Goal: Task Accomplishment & Management: Use online tool/utility

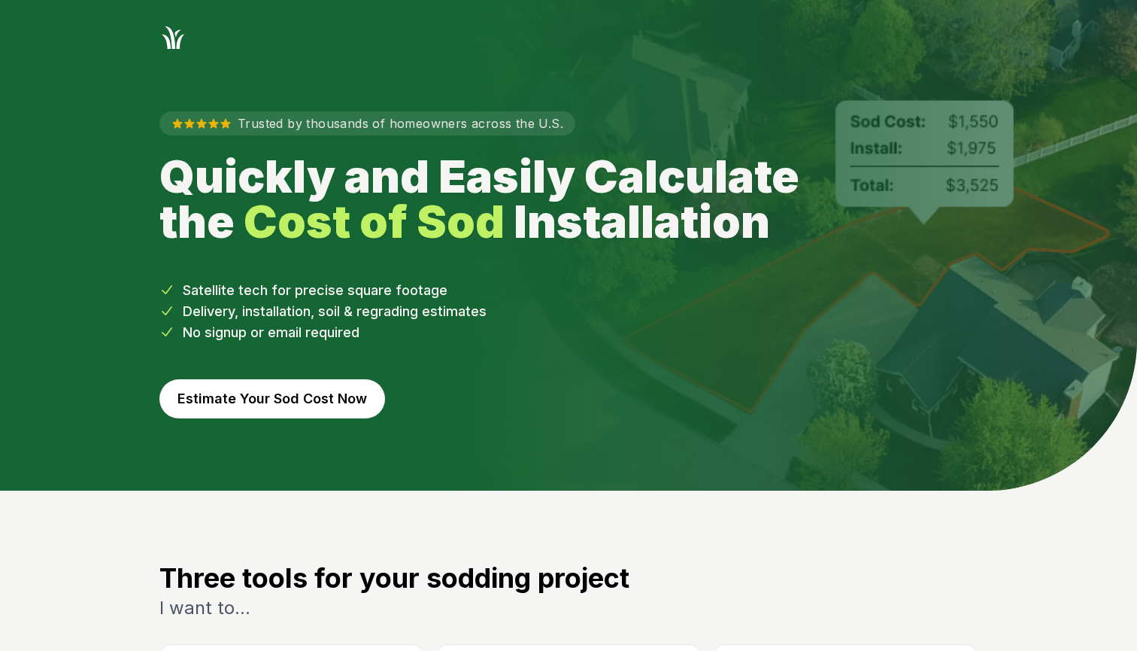
click at [281, 402] on button "Estimate Your Sod Cost Now" at bounding box center [272, 398] width 226 height 39
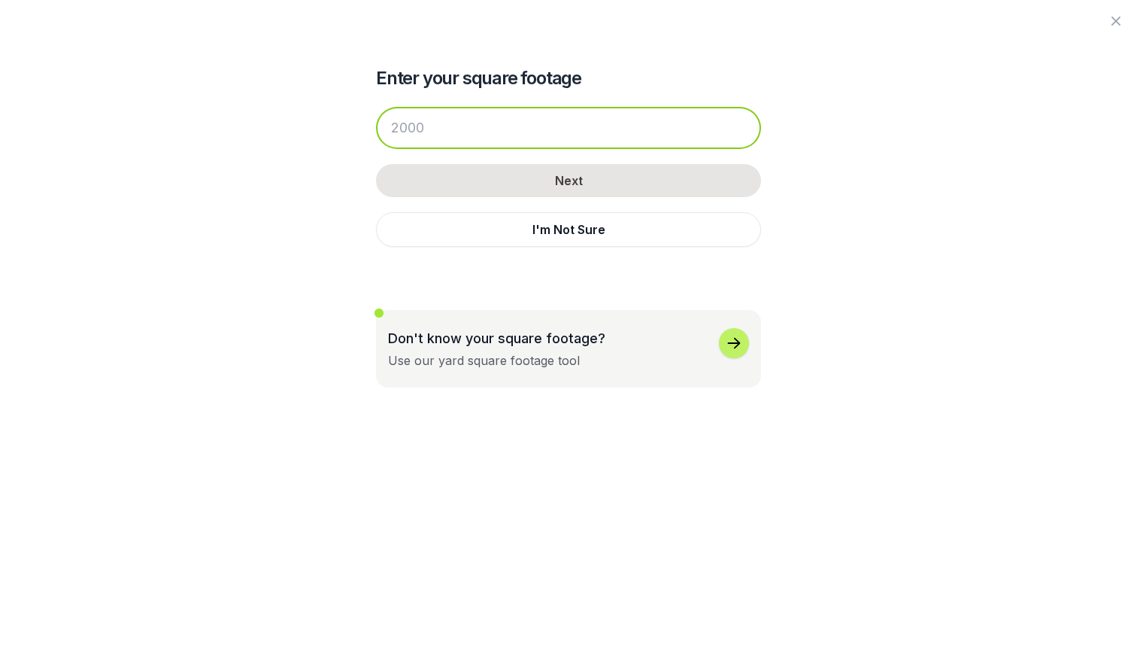
click at [463, 142] on input "number" at bounding box center [568, 128] width 385 height 42
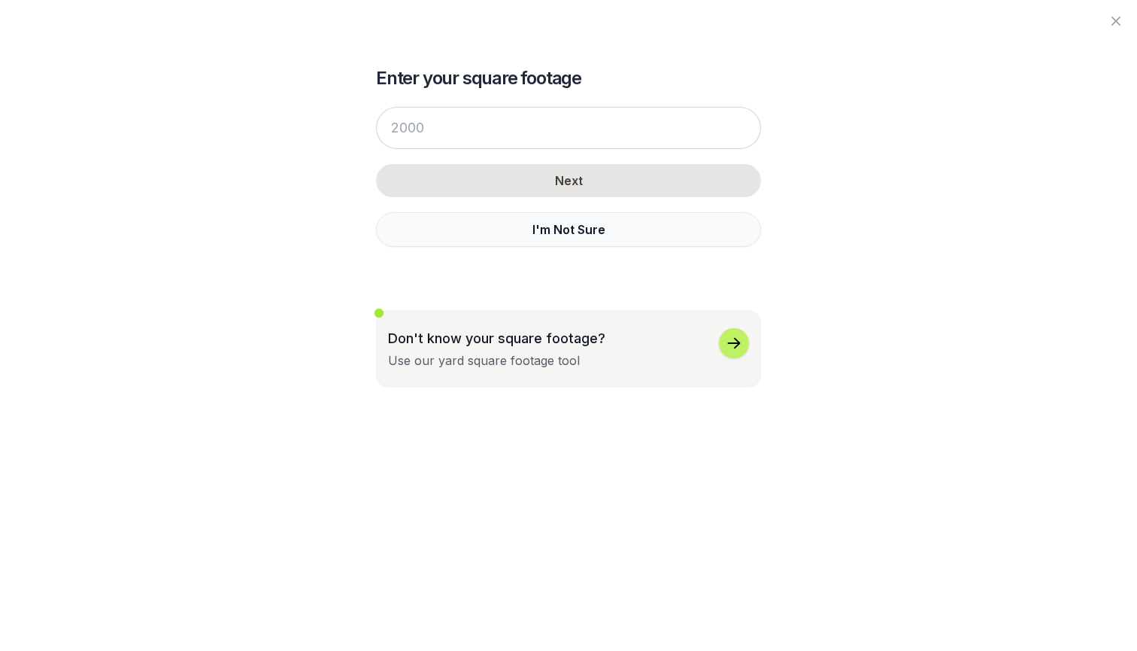
click at [502, 220] on button "I'm Not Sure" at bounding box center [568, 229] width 385 height 35
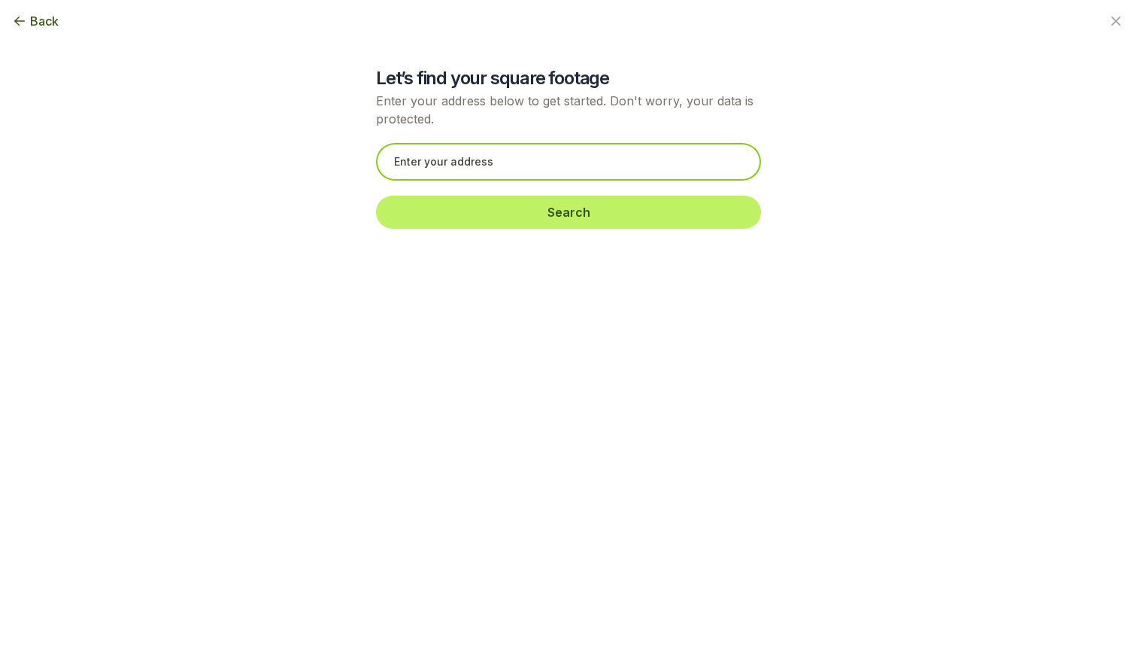
click at [475, 168] on input "text" at bounding box center [568, 162] width 385 height 38
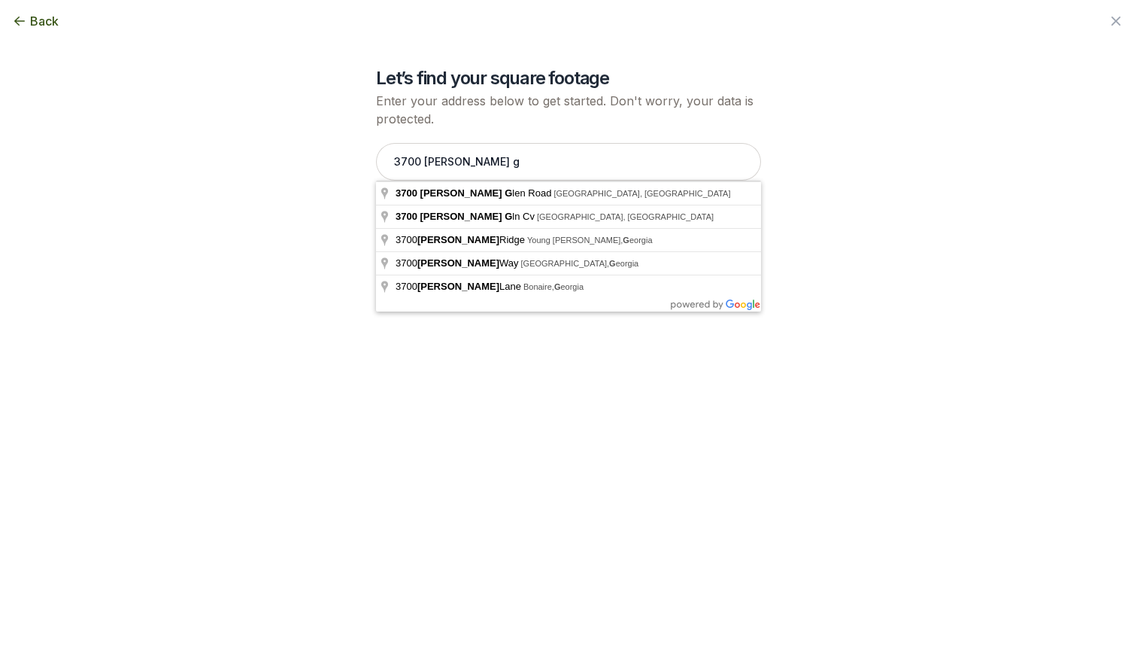
type input "[STREET_ADDRESS][PERSON_NAME]"
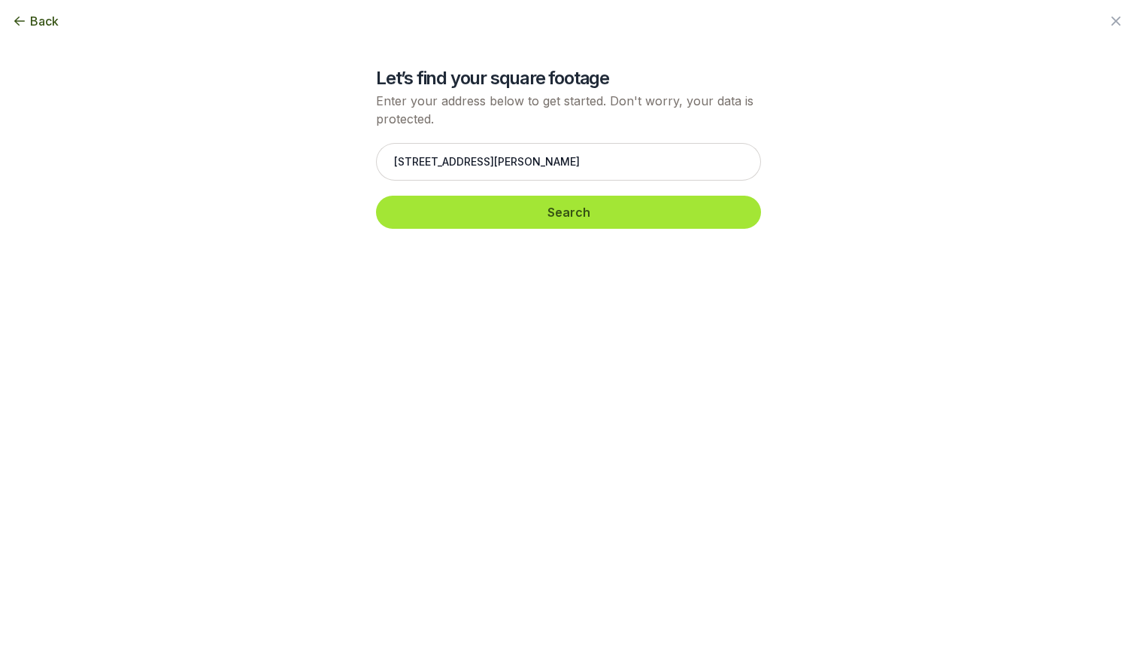
click at [481, 216] on button "Search" at bounding box center [568, 212] width 385 height 33
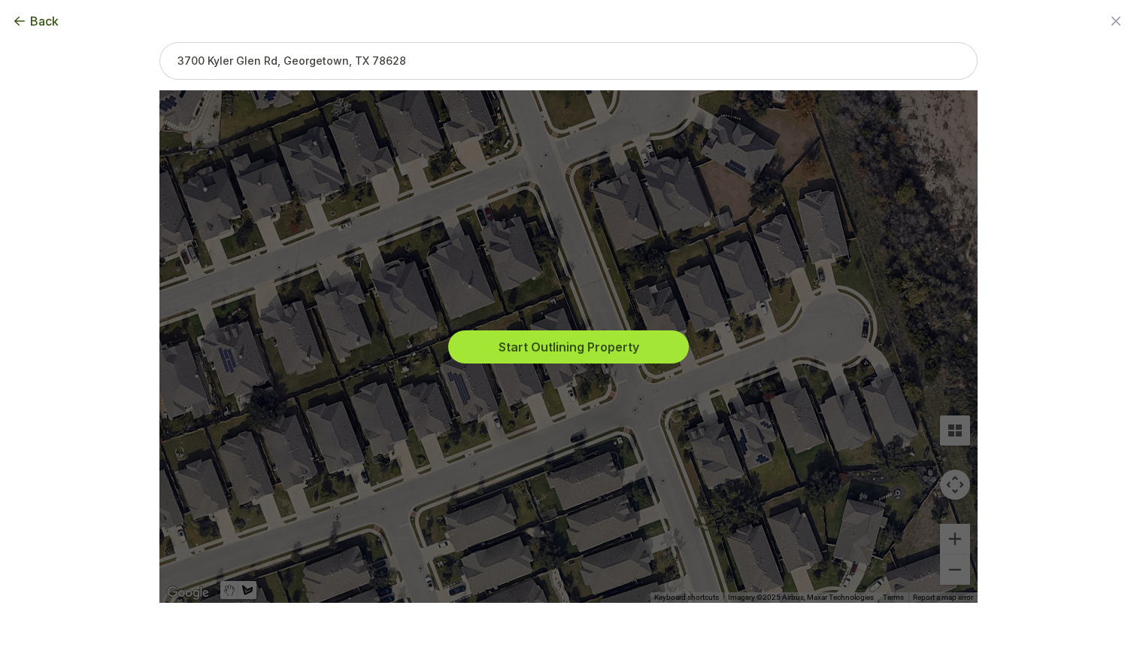
click at [555, 342] on button "Start Outlining Property" at bounding box center [568, 346] width 241 height 33
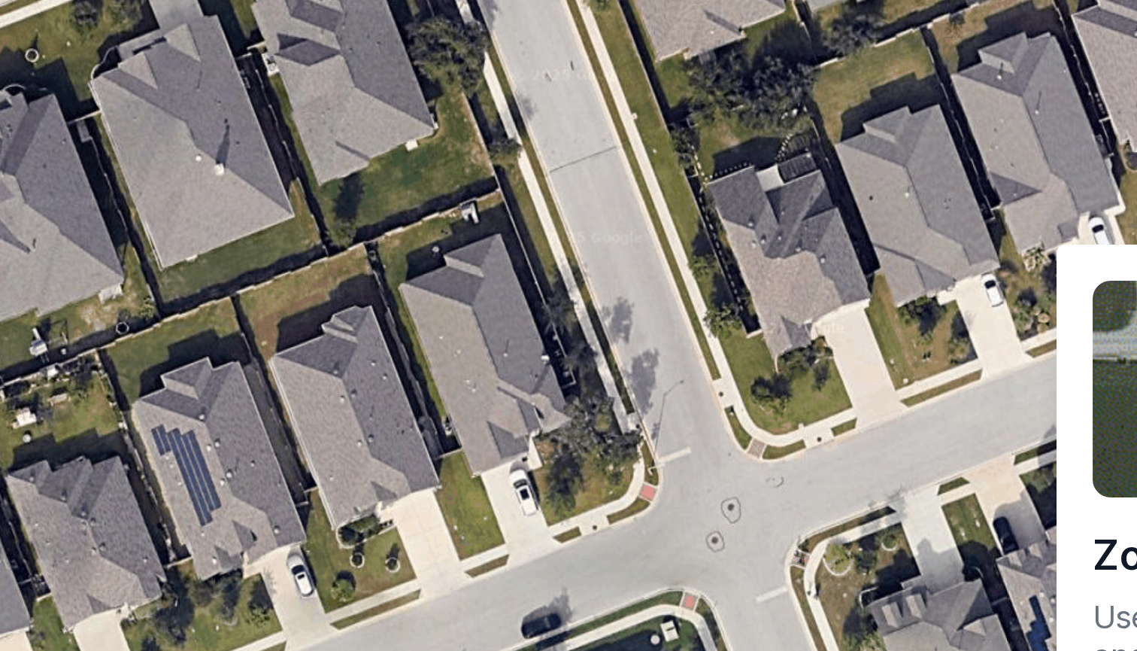
click at [167, 91] on div at bounding box center [568, 347] width 818 height 512
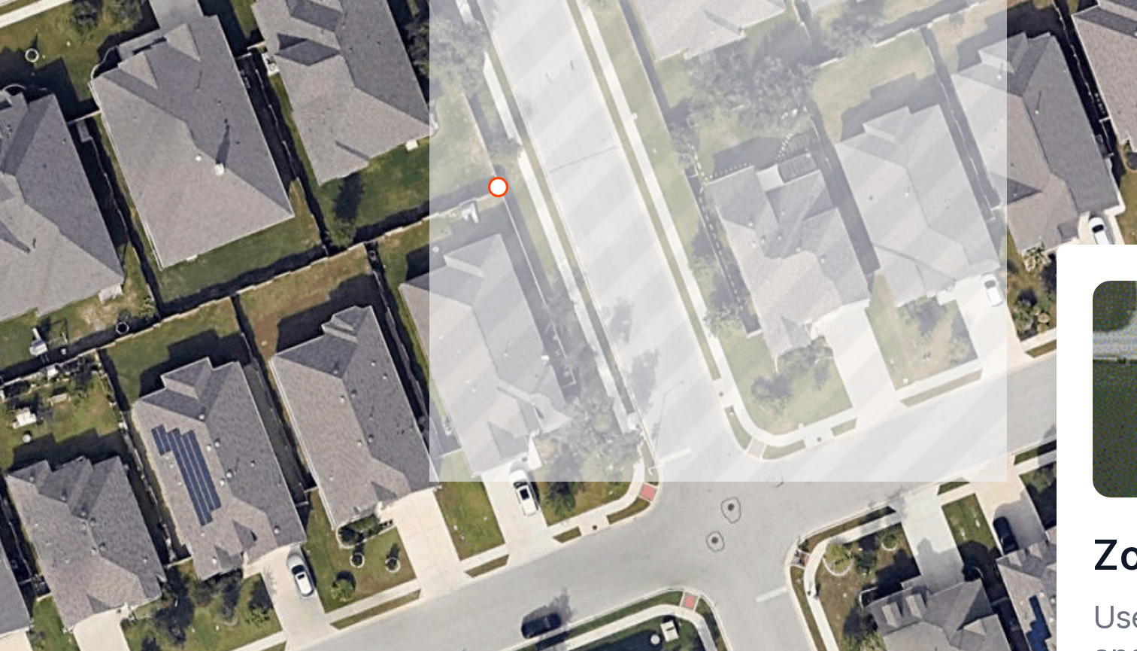
click at [174, 91] on div at bounding box center [568, 347] width 818 height 512
click at [188, 95] on div at bounding box center [568, 347] width 818 height 512
click at [181, 96] on div at bounding box center [568, 347] width 818 height 512
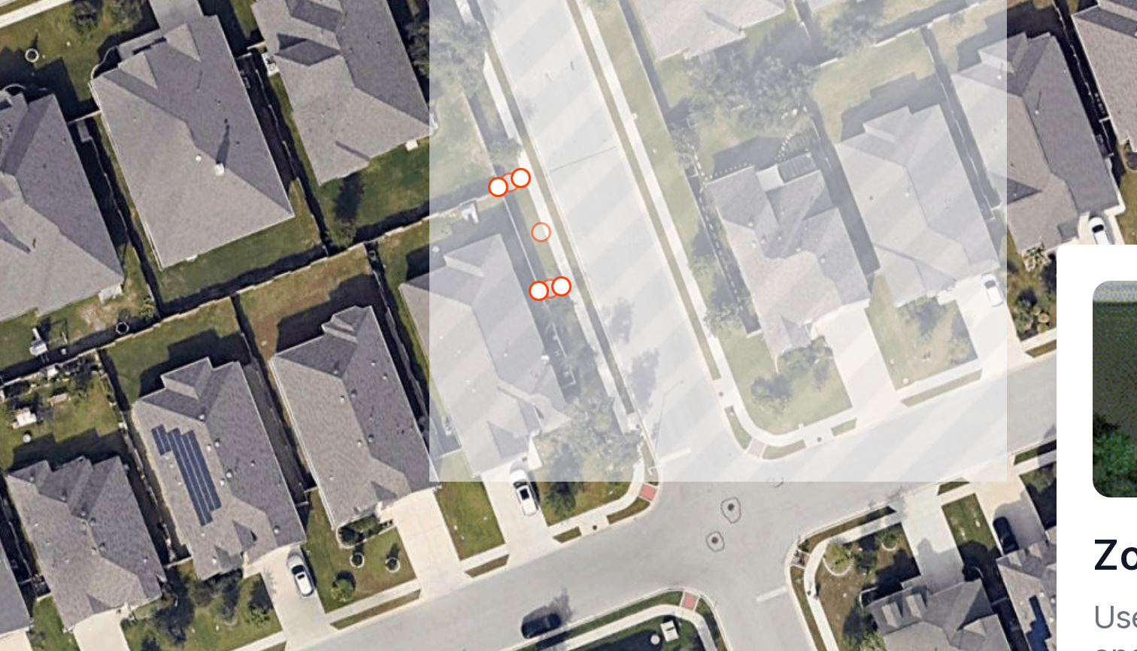
click at [166, 91] on div at bounding box center [568, 347] width 818 height 512
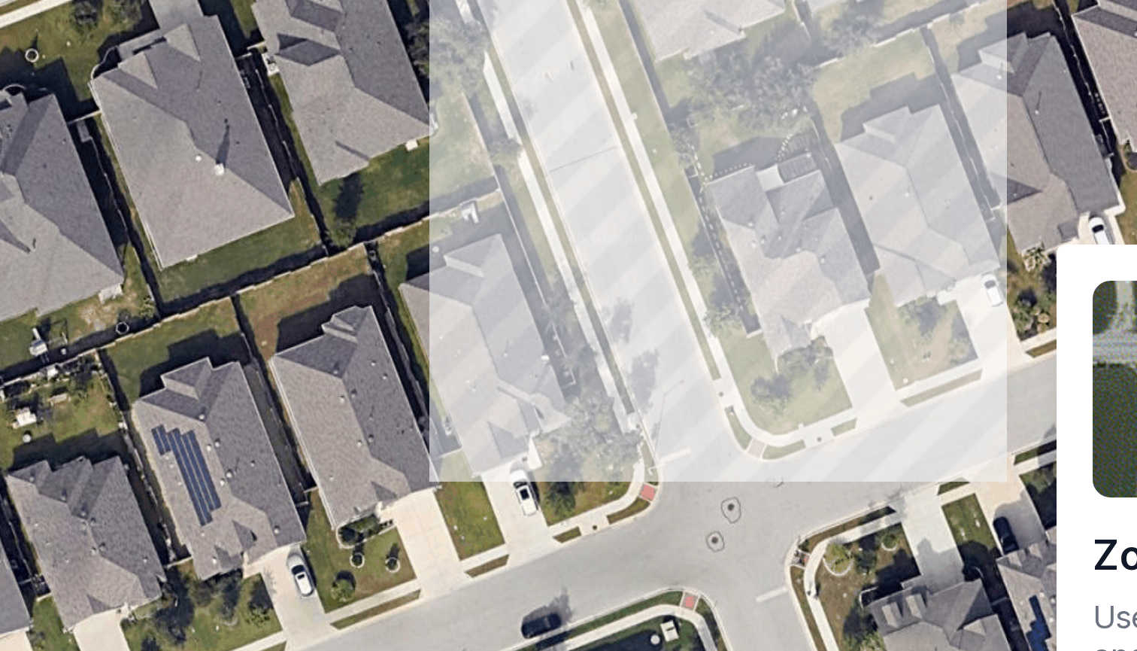
type input "373"
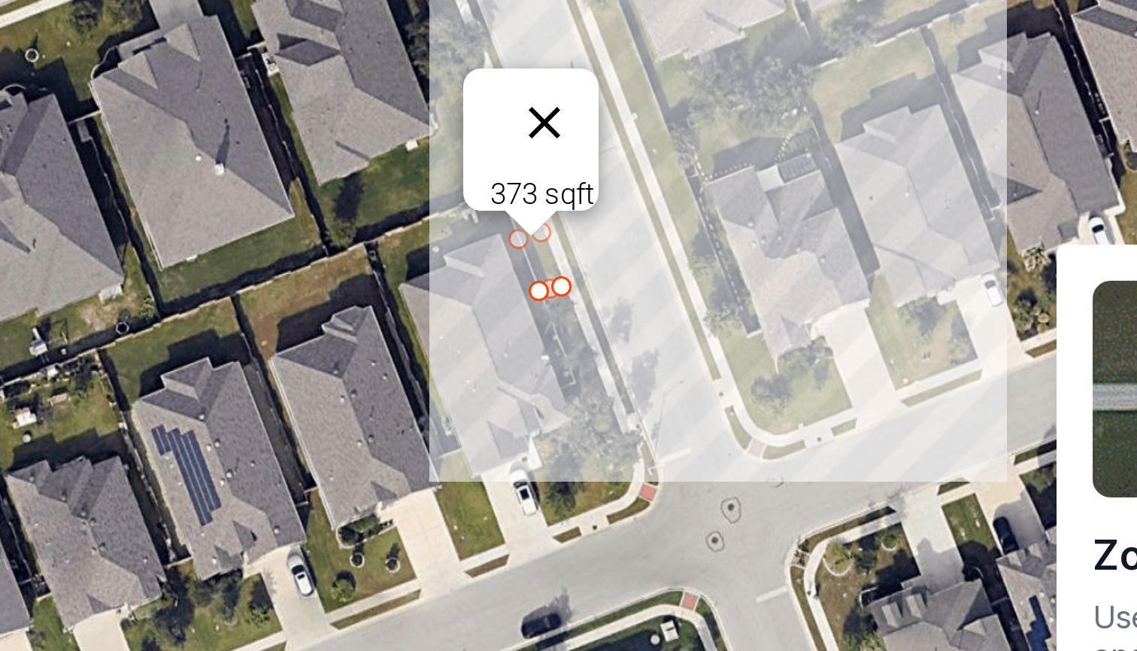
click at [560, 253] on button "Close" at bounding box center [578, 271] width 36 height 36
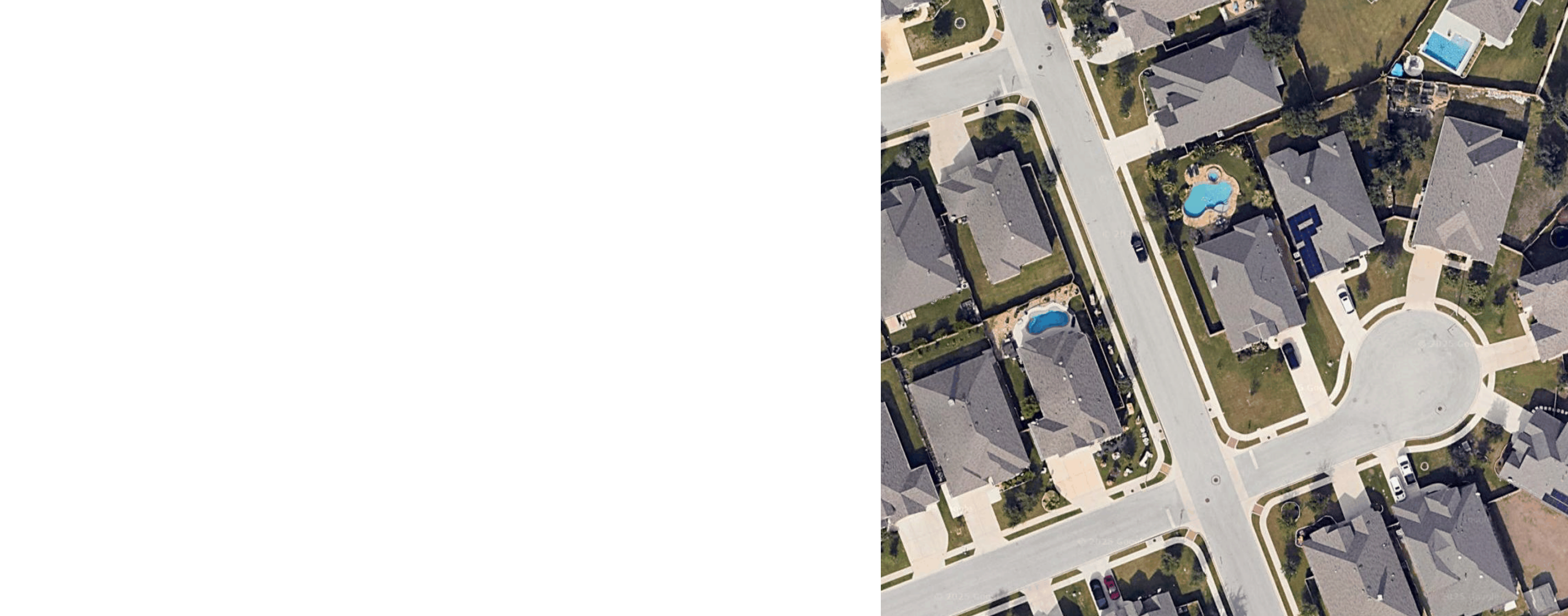
drag, startPoint x: 494, startPoint y: 71, endPoint x: 370, endPoint y: 166, distance: 156.2
click at [535, 166] on div at bounding box center [784, 321] width 498 height 538
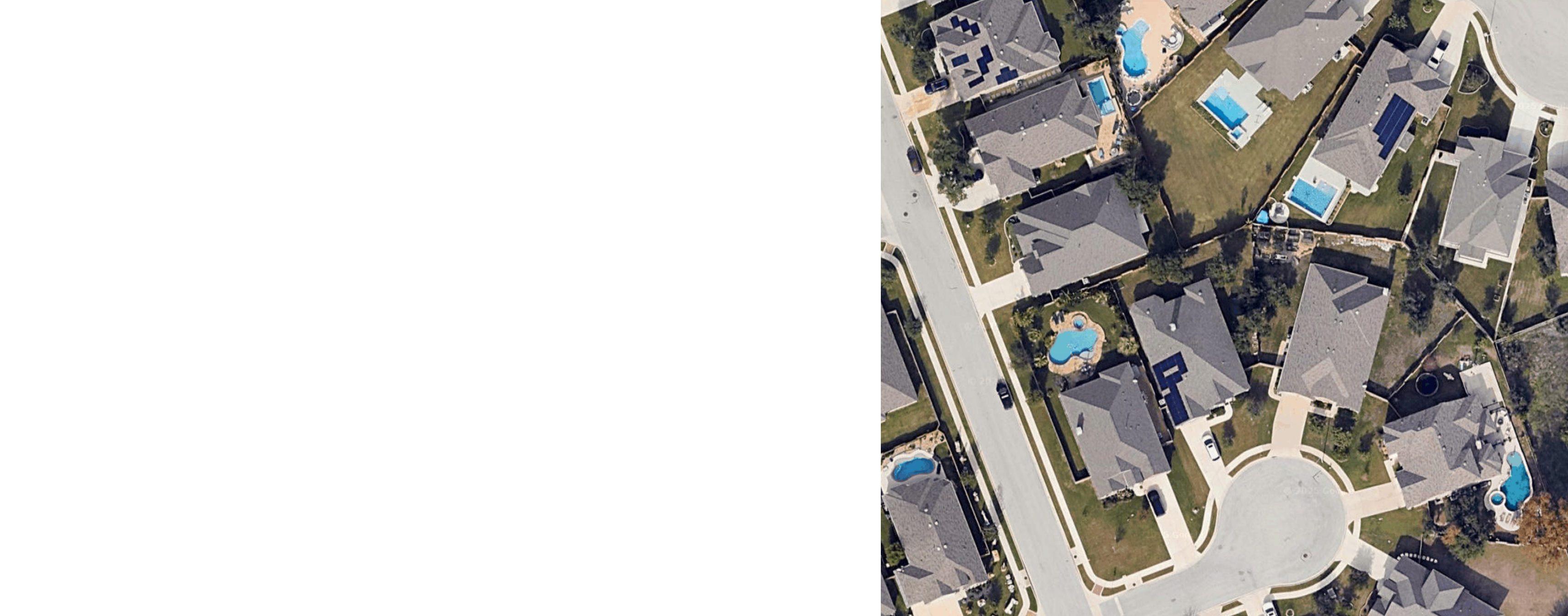
drag, startPoint x: 436, startPoint y: 93, endPoint x: 391, endPoint y: 144, distance: 68.0
click at [535, 144] on div at bounding box center [784, 321] width 498 height 538
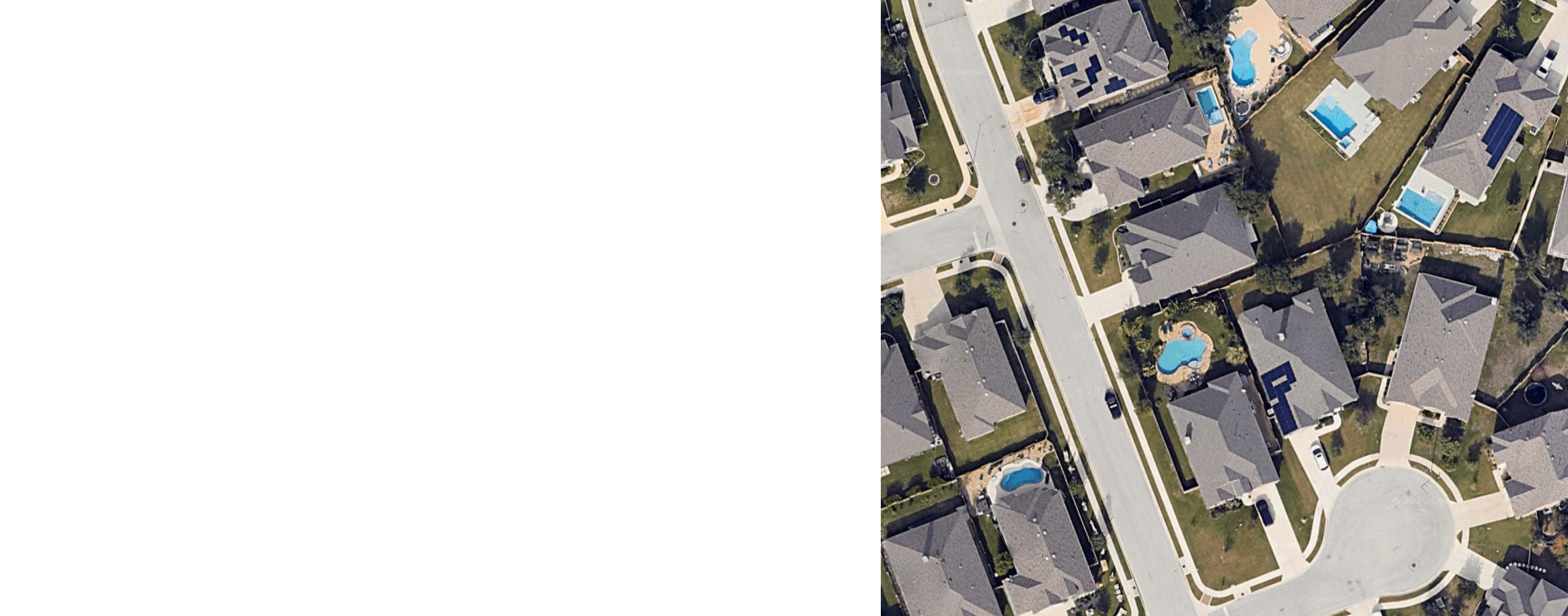
drag, startPoint x: 436, startPoint y: 93, endPoint x: 472, endPoint y: 66, distance: 45.0
click at [535, 66] on div at bounding box center [784, 321] width 498 height 538
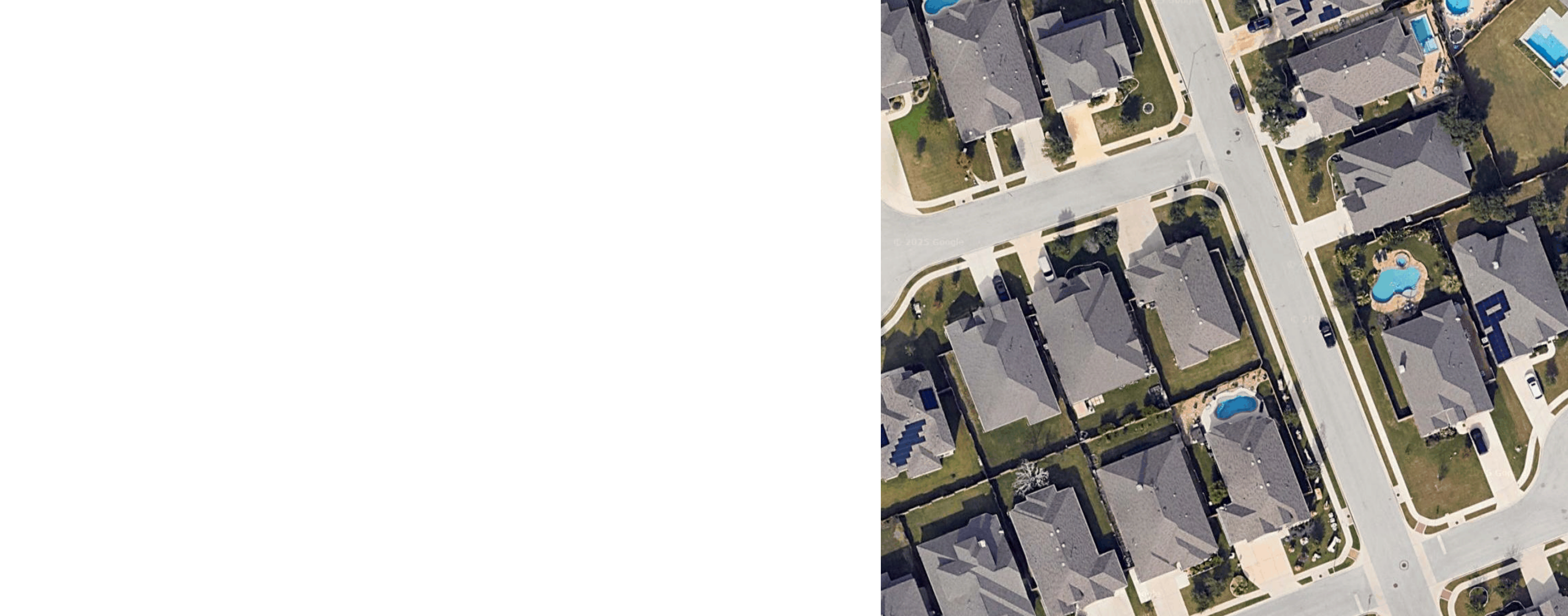
drag, startPoint x: 387, startPoint y: 91, endPoint x: 451, endPoint y: 71, distance: 67.1
click at [535, 71] on div at bounding box center [784, 321] width 498 height 538
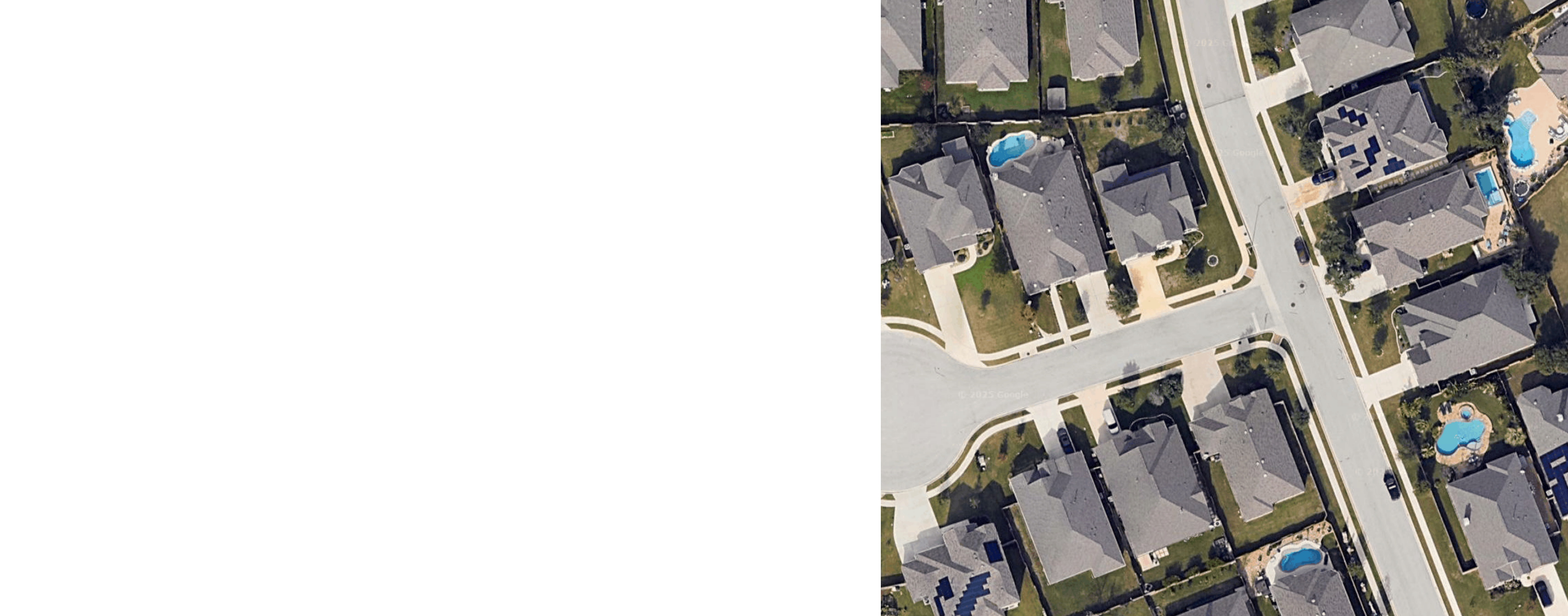
drag, startPoint x: 407, startPoint y: 74, endPoint x: 428, endPoint y: 119, distance: 49.7
click at [535, 127] on div at bounding box center [784, 321] width 498 height 538
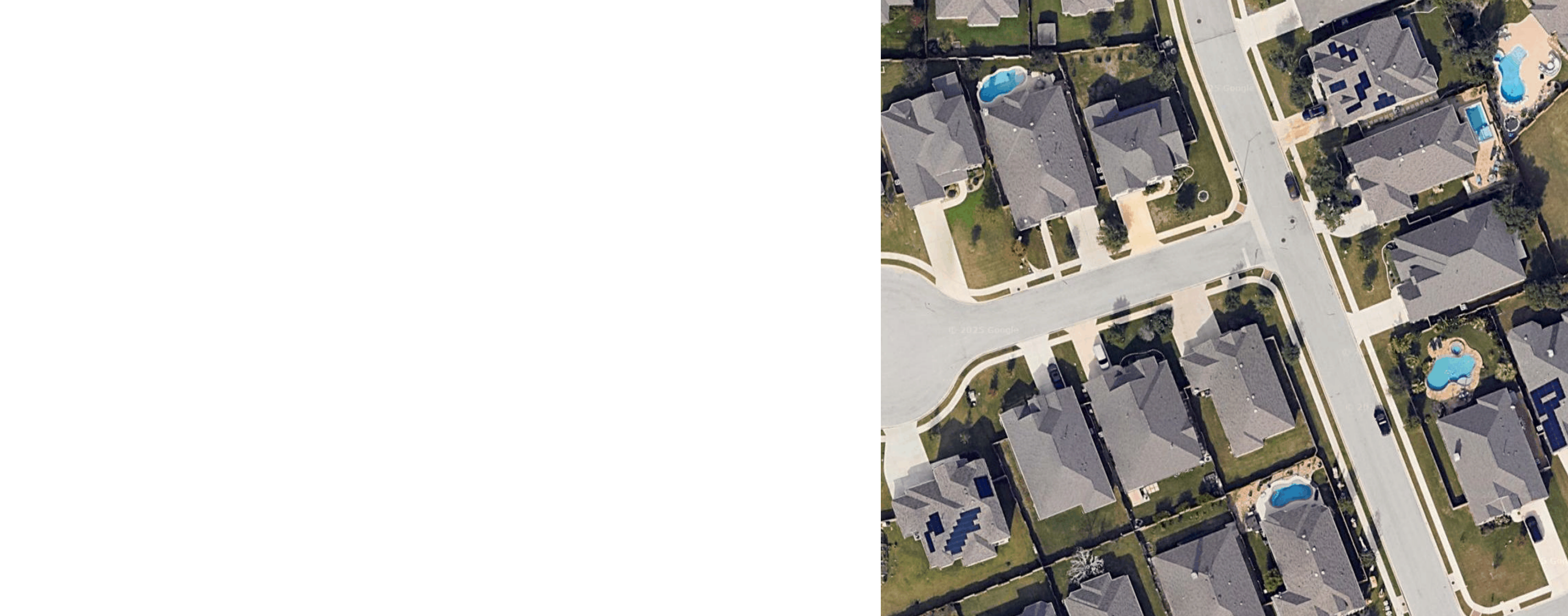
drag, startPoint x: 424, startPoint y: 60, endPoint x: 421, endPoint y: 39, distance: 21.2
click at [535, 52] on div at bounding box center [784, 321] width 498 height 538
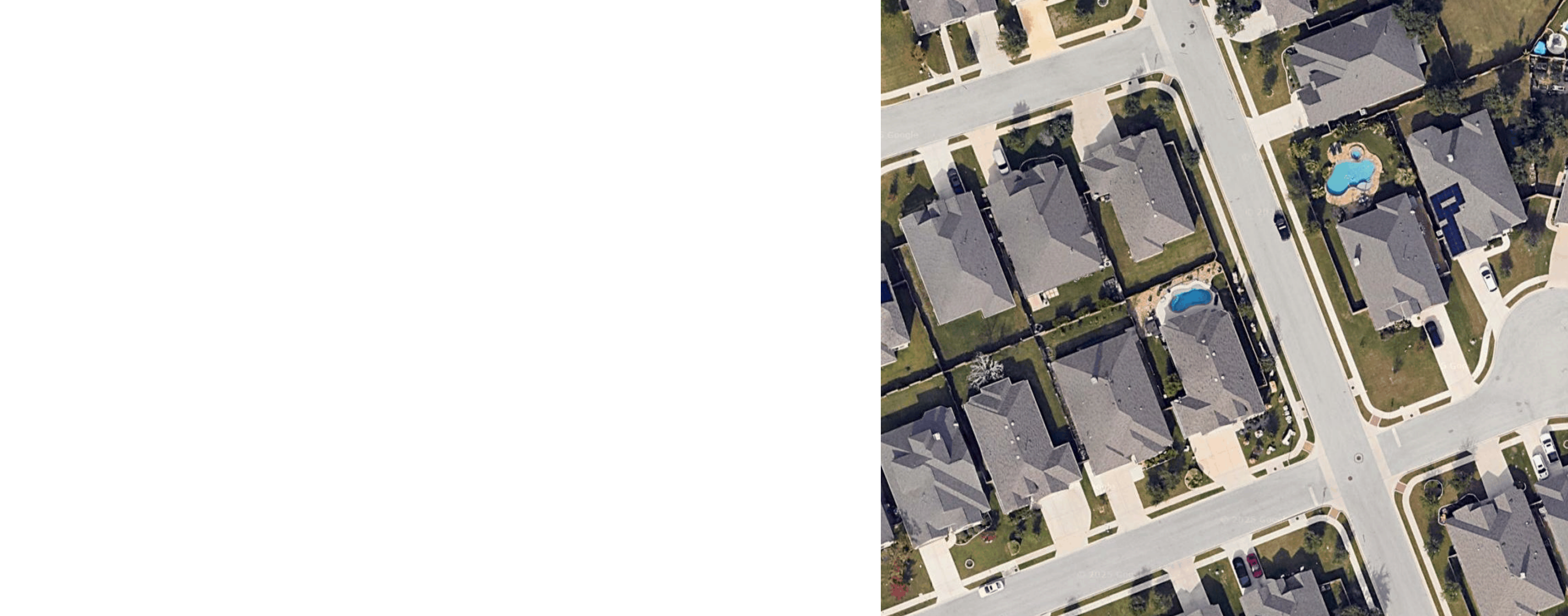
drag, startPoint x: 469, startPoint y: 119, endPoint x: 435, endPoint y: 53, distance: 74.2
click at [535, 53] on div at bounding box center [784, 321] width 498 height 538
drag, startPoint x: 452, startPoint y: 121, endPoint x: 414, endPoint y: 44, distance: 85.9
click at [535, 52] on div at bounding box center [784, 321] width 498 height 538
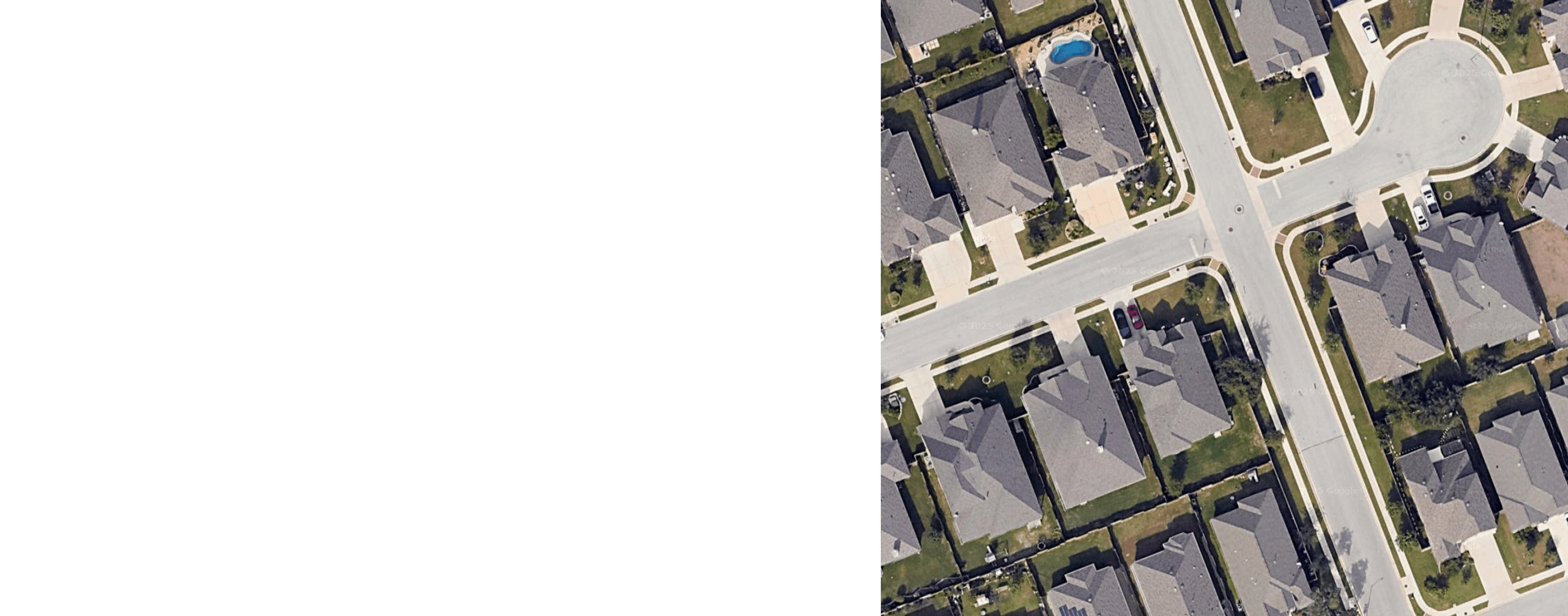
click at [535, 52] on div at bounding box center [784, 321] width 498 height 538
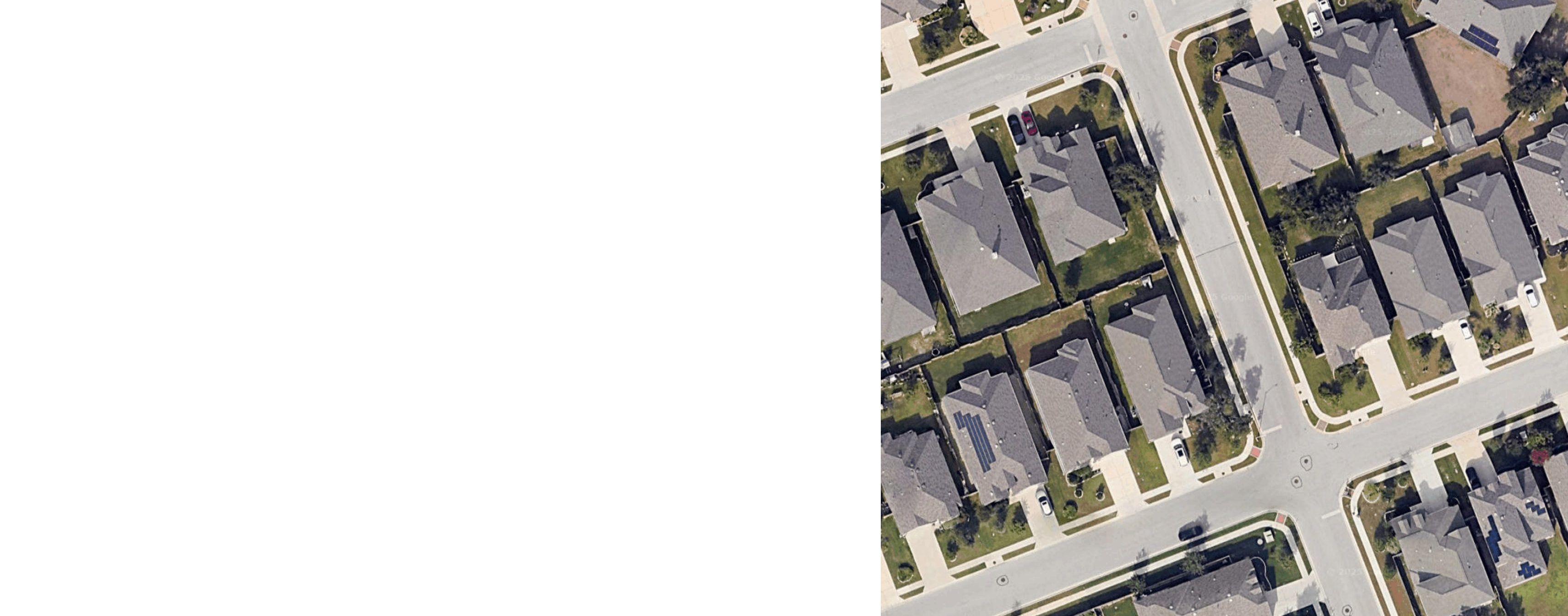
drag, startPoint x: 453, startPoint y: 119, endPoint x: 422, endPoint y: 68, distance: 59.7
click at [535, 68] on div at bounding box center [784, 321] width 498 height 538
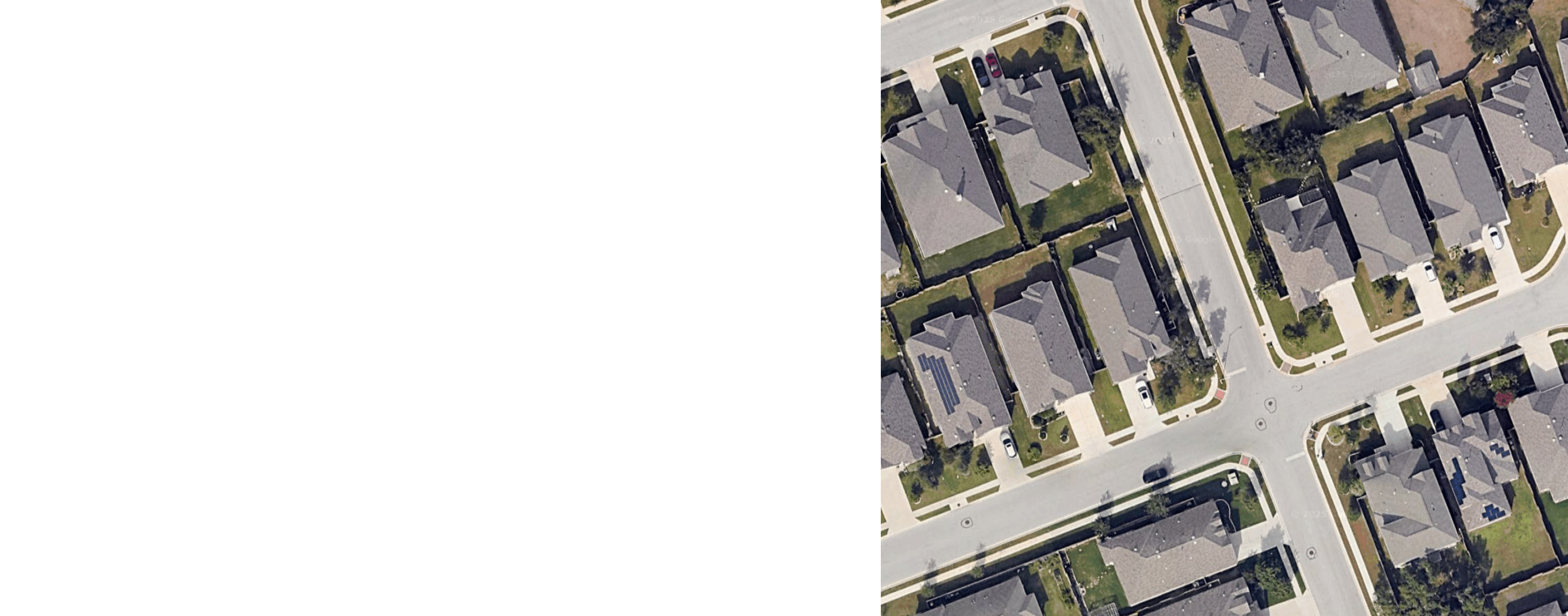
drag, startPoint x: 442, startPoint y: 134, endPoint x: 423, endPoint y: 98, distance: 40.7
click at [535, 103] on div at bounding box center [784, 321] width 498 height 538
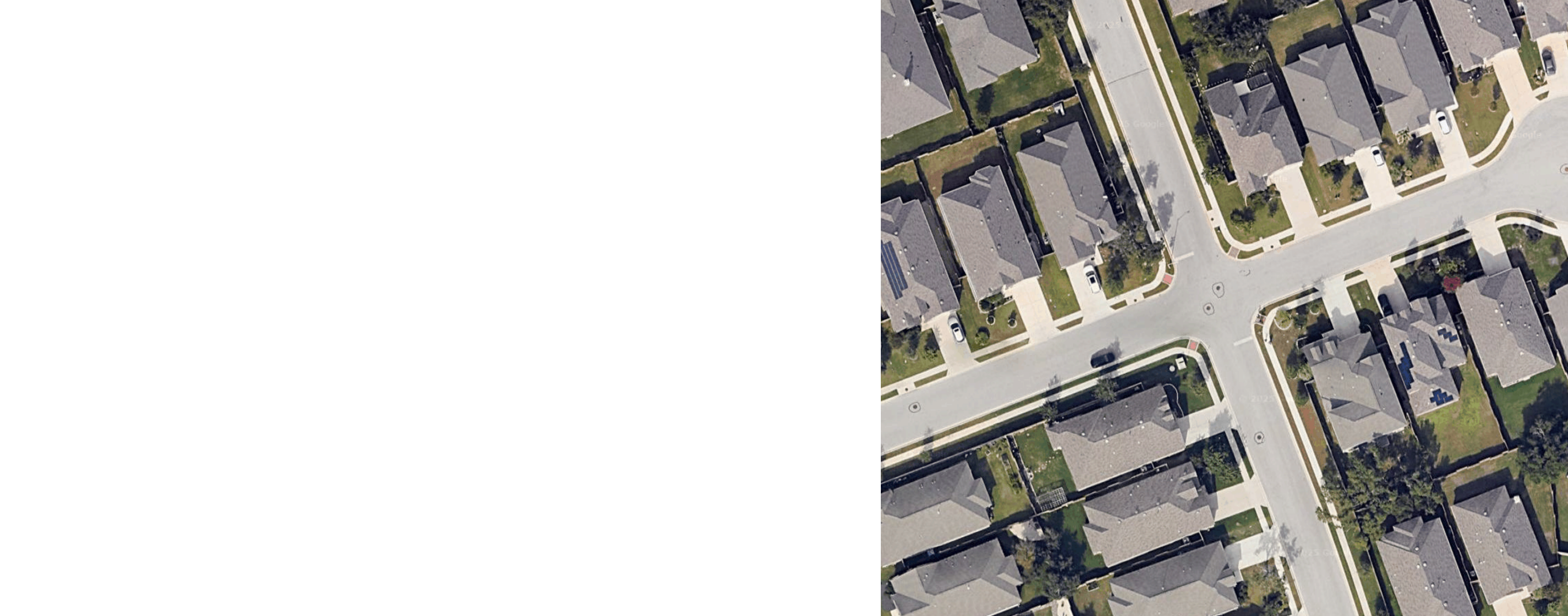
click at [535, 75] on div at bounding box center [784, 321] width 498 height 538
click at [535, 90] on div at bounding box center [784, 321] width 498 height 538
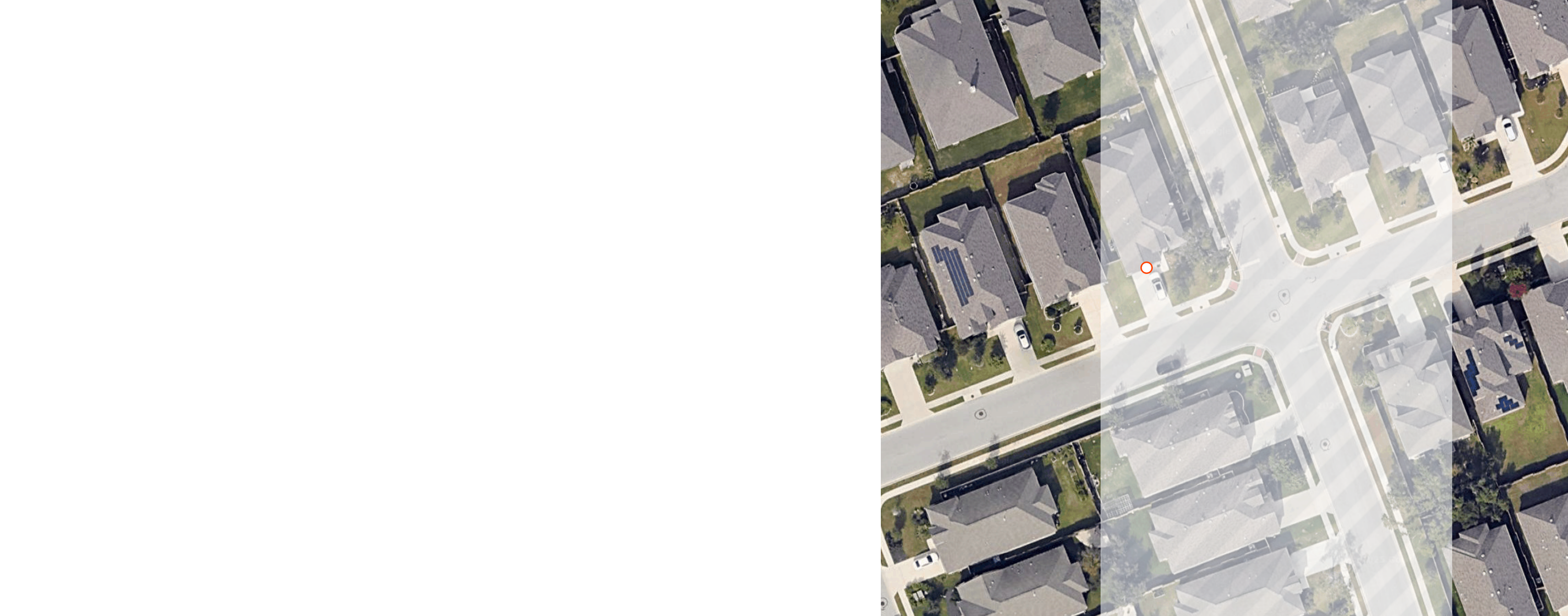
drag, startPoint x: 369, startPoint y: 84, endPoint x: 393, endPoint y: 86, distance: 24.1
click at [535, 86] on div at bounding box center [784, 321] width 498 height 538
click at [535, 96] on div at bounding box center [784, 321] width 498 height 538
click at [535, 93] on div at bounding box center [784, 321] width 498 height 538
click at [535, 96] on div "0 sqft" at bounding box center [784, 320] width 498 height 531
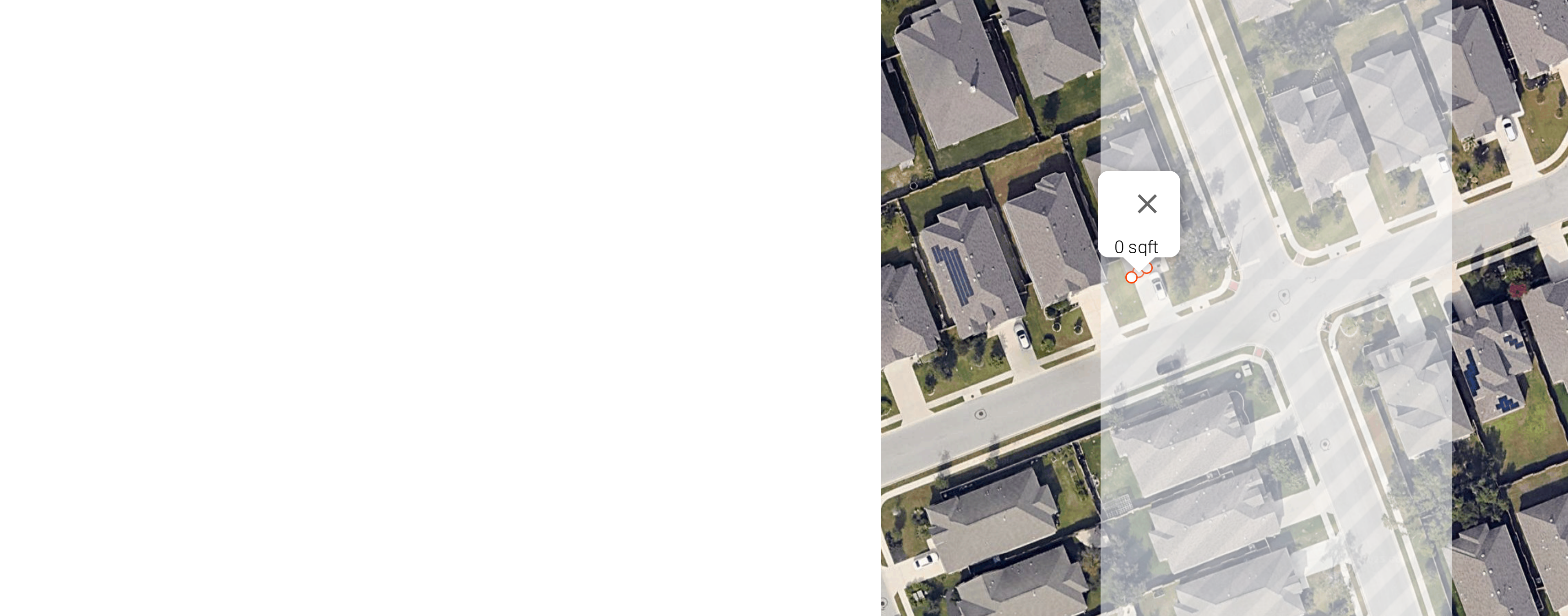
click at [535, 98] on div "0 sqft" at bounding box center [784, 320] width 498 height 531
click at [613, 197] on button "Close" at bounding box center [624, 208] width 22 height 22
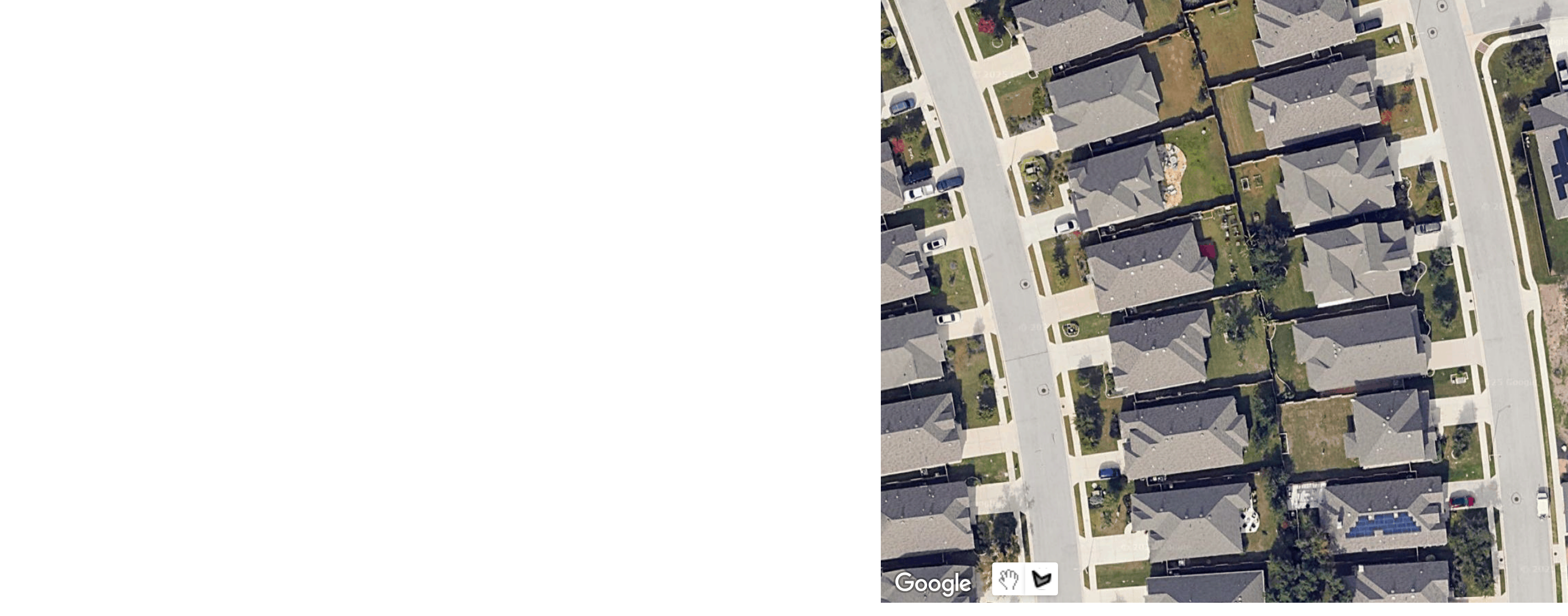
scroll to position [72, 0]
